Goal: Find specific page/section: Find specific page/section

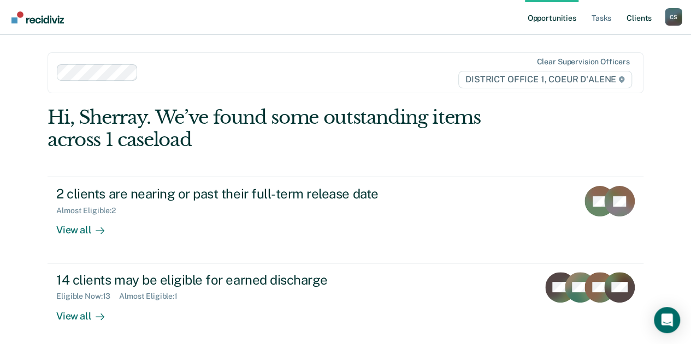
click at [637, 20] on link "Client s" at bounding box center [638, 17] width 29 height 35
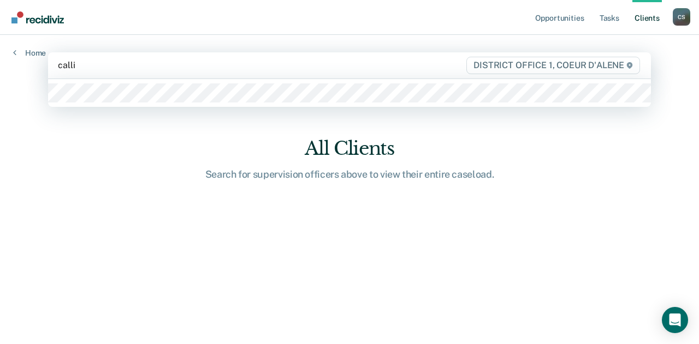
type input "[PERSON_NAME]"
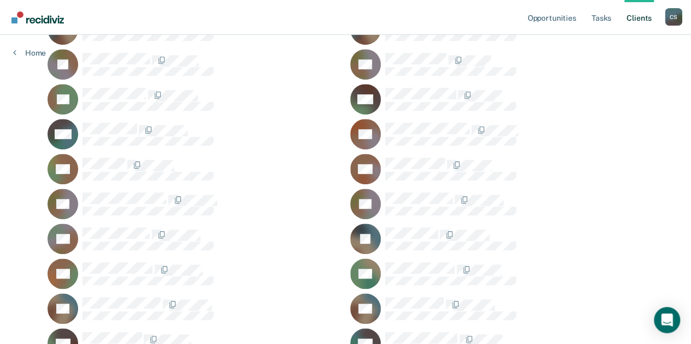
scroll to position [272, 0]
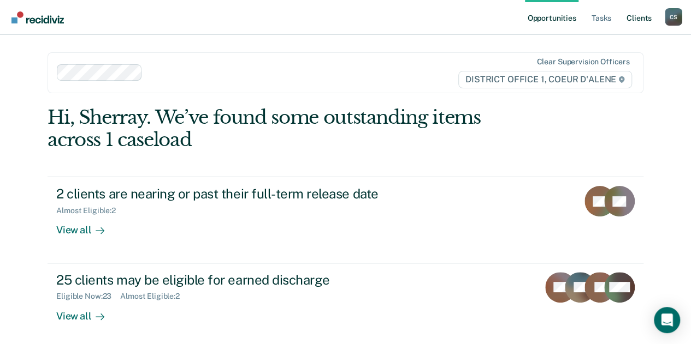
click at [634, 19] on link "Client s" at bounding box center [638, 17] width 29 height 35
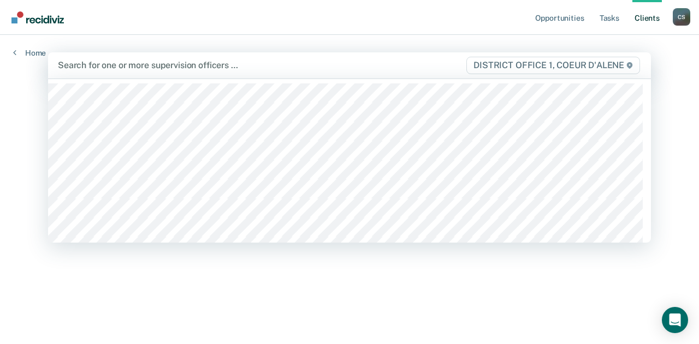
click at [120, 64] on div at bounding box center [261, 65] width 407 height 13
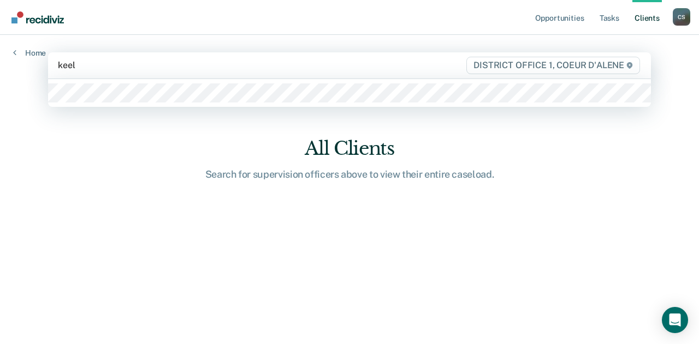
type input "keele"
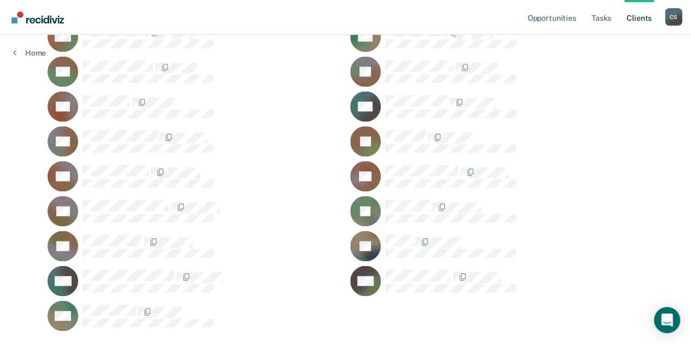
scroll to position [824, 0]
